Goal: Task Accomplishment & Management: Manage account settings

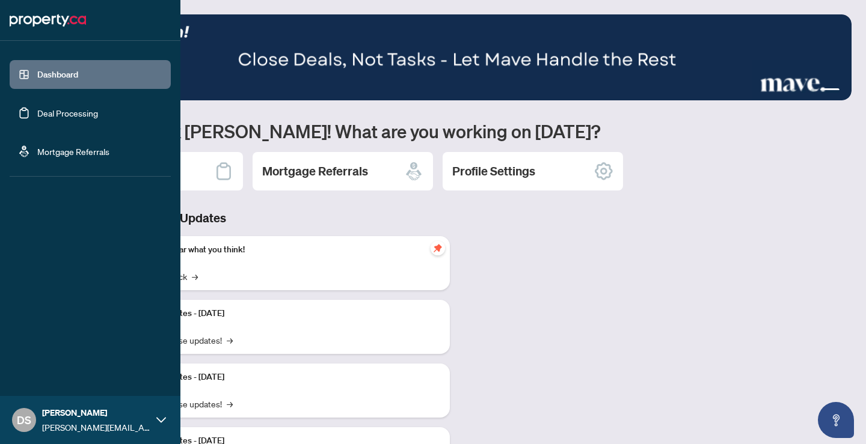
click at [41, 109] on link "Deal Processing" at bounding box center [67, 113] width 61 height 11
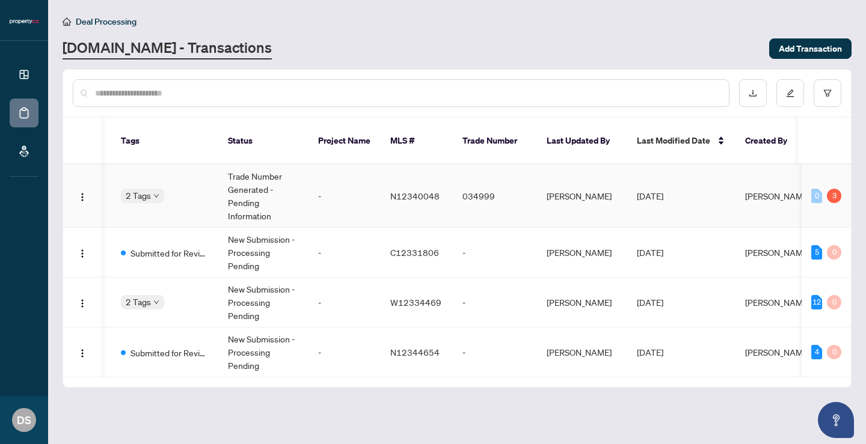
scroll to position [0, 387]
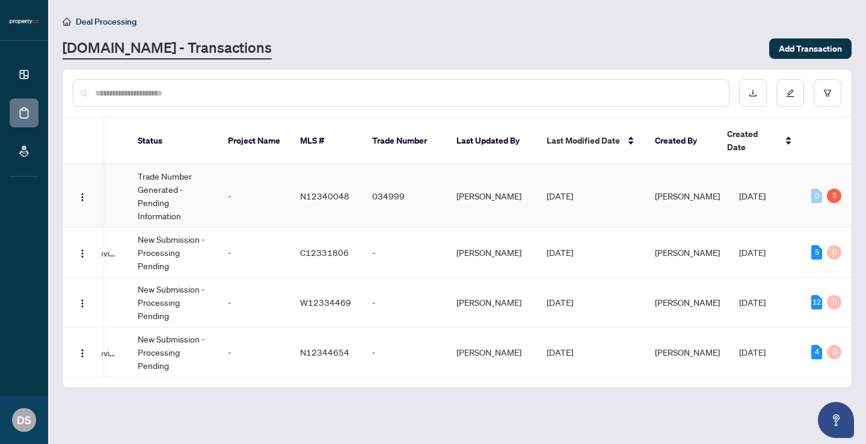
click at [611, 192] on td "[DATE]" at bounding box center [591, 196] width 108 height 63
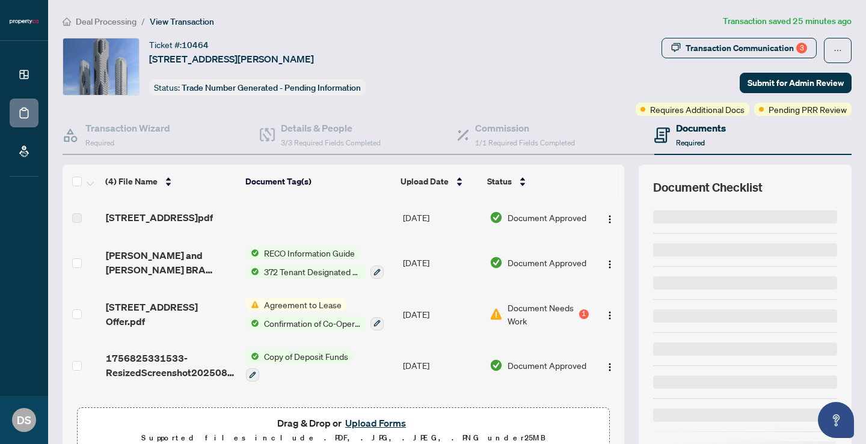
scroll to position [2, 0]
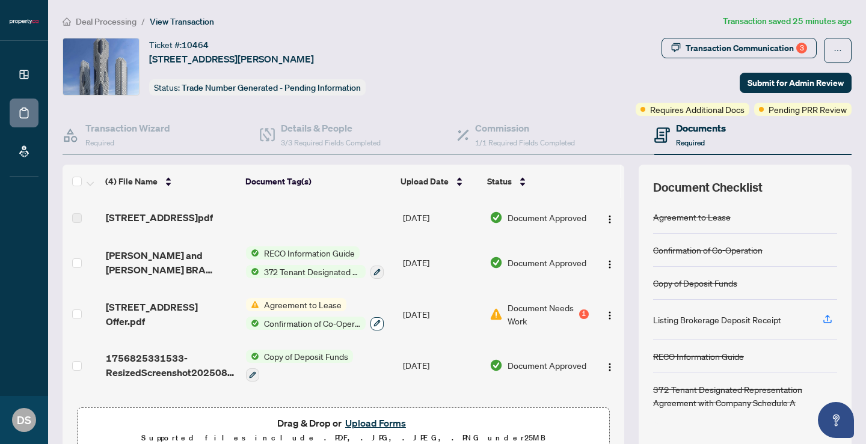
click at [380, 330] on button "button" at bounding box center [376, 323] width 13 height 13
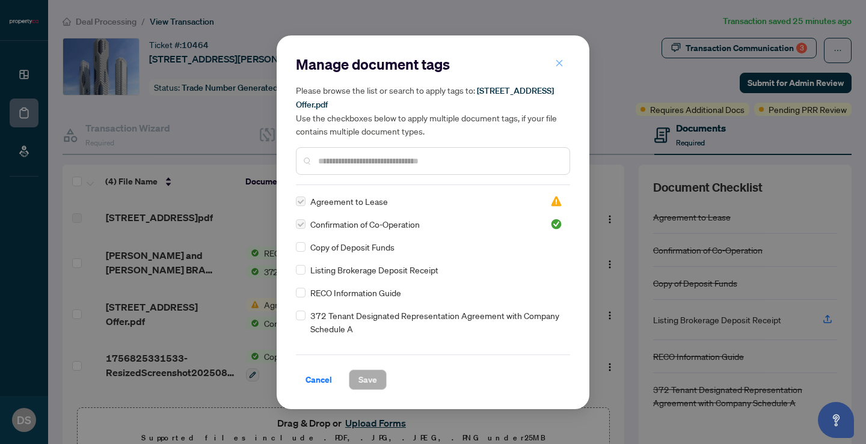
click at [559, 63] on icon "close" at bounding box center [559, 63] width 8 height 8
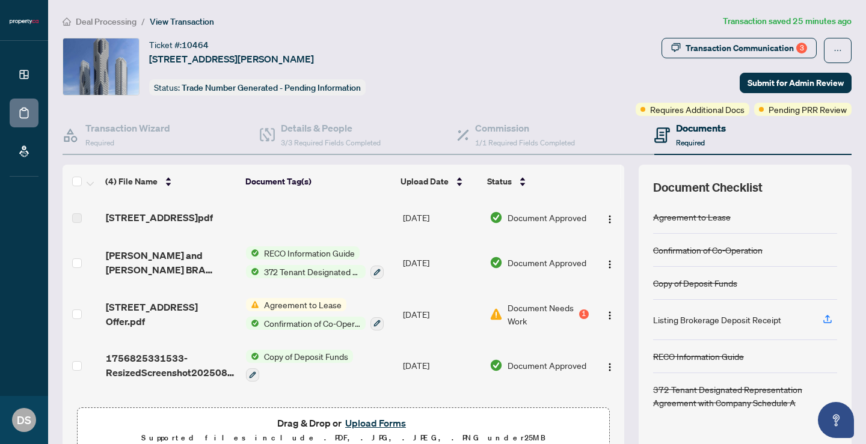
click at [292, 307] on span "Agreement to Lease" at bounding box center [302, 304] width 87 height 13
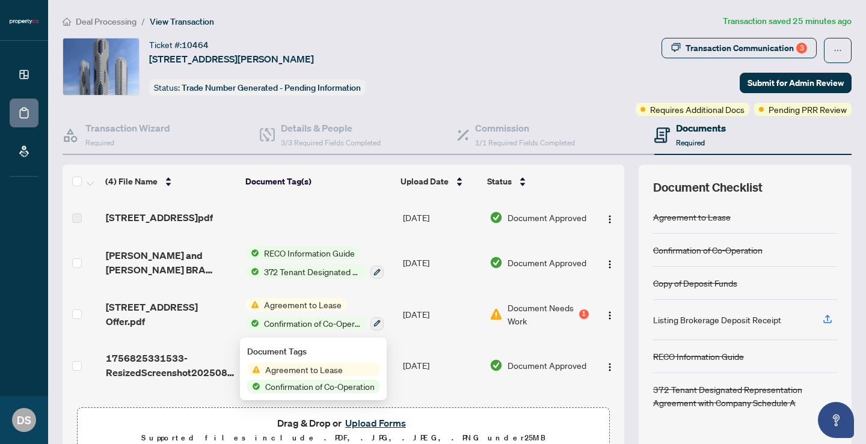
click at [298, 375] on span "Agreement to Lease" at bounding box center [303, 369] width 87 height 13
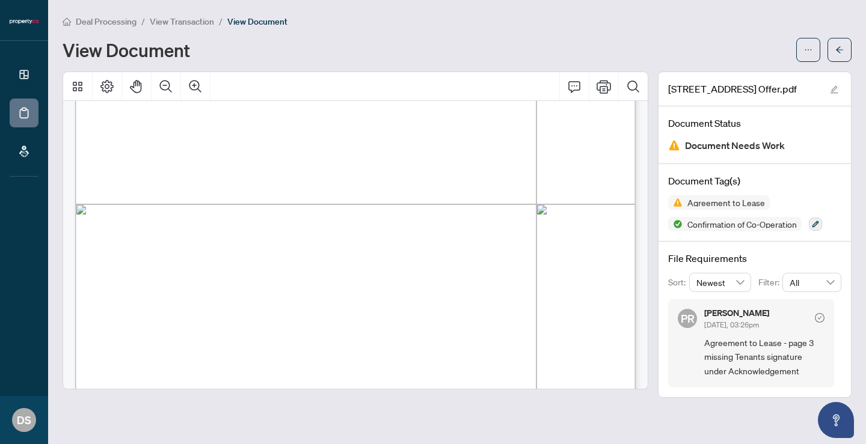
scroll to position [5535, 0]
click at [179, 20] on span "View Transaction" at bounding box center [182, 21] width 64 height 11
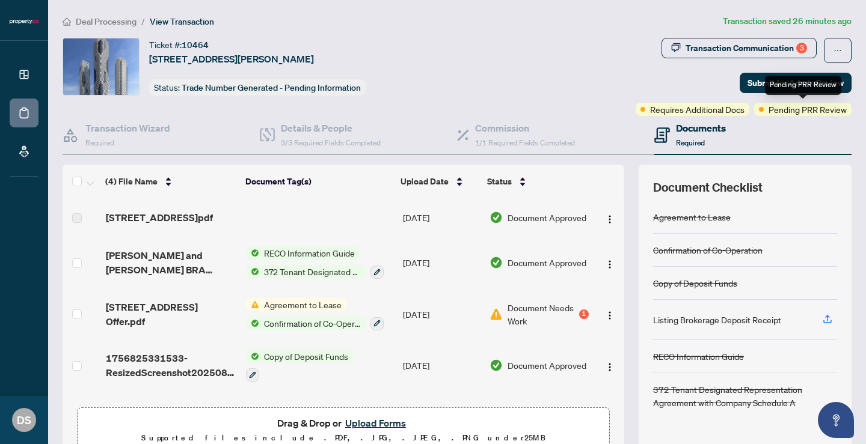
click at [725, 110] on span "Requires Additional Docs" at bounding box center [697, 109] width 94 height 13
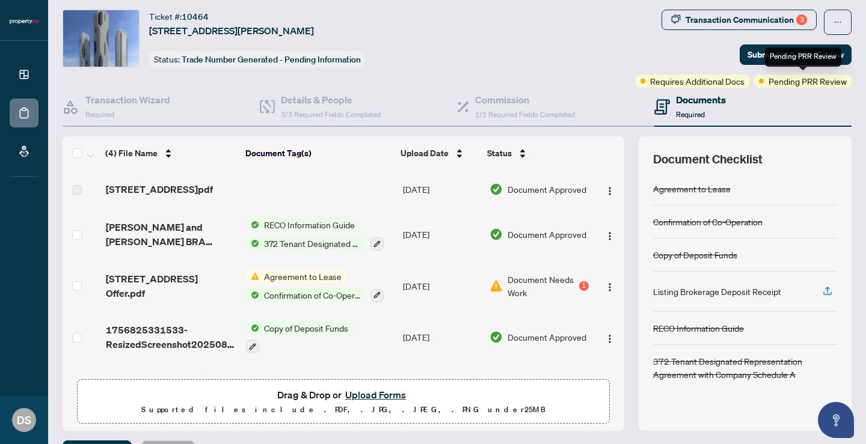
scroll to position [25, 0]
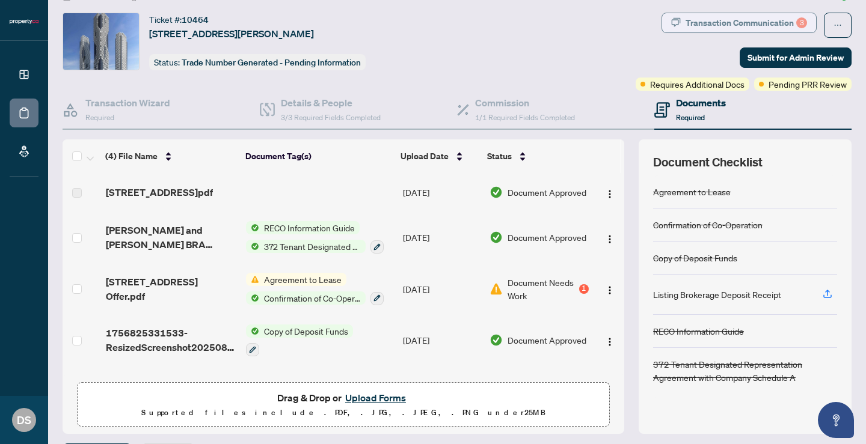
click at [774, 25] on div "Transaction Communication 3" at bounding box center [745, 22] width 121 height 19
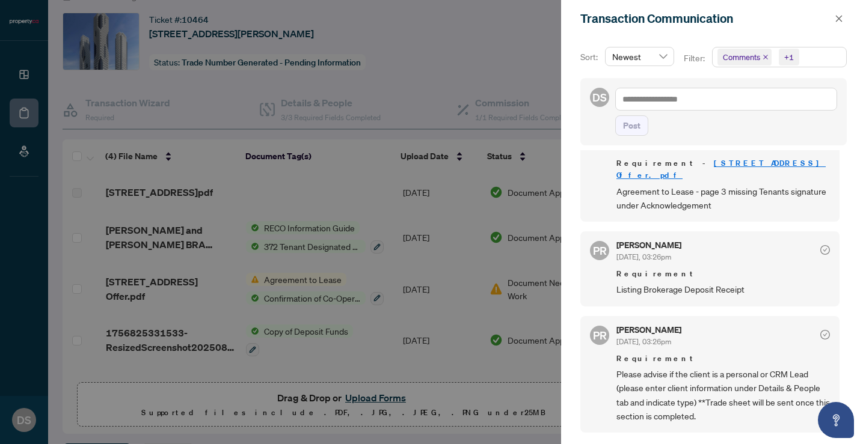
scroll to position [4, 0]
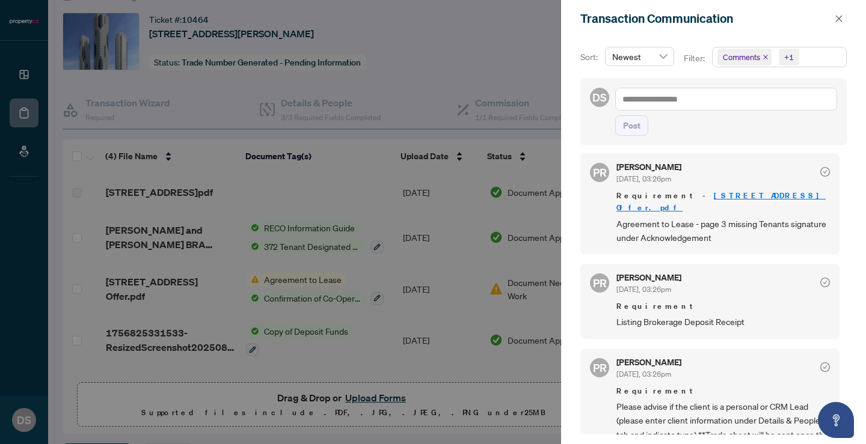
click at [434, 198] on div at bounding box center [433, 222] width 866 height 444
click at [842, 18] on icon "close" at bounding box center [839, 18] width 8 height 8
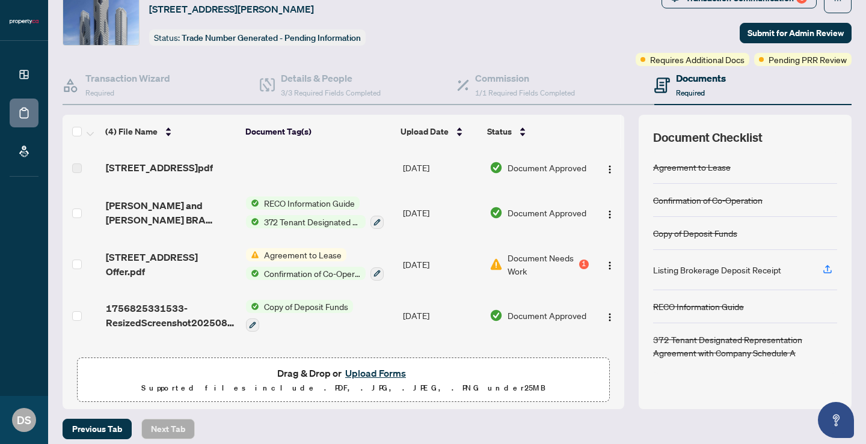
scroll to position [58, 0]
